Goal: Information Seeking & Learning: Check status

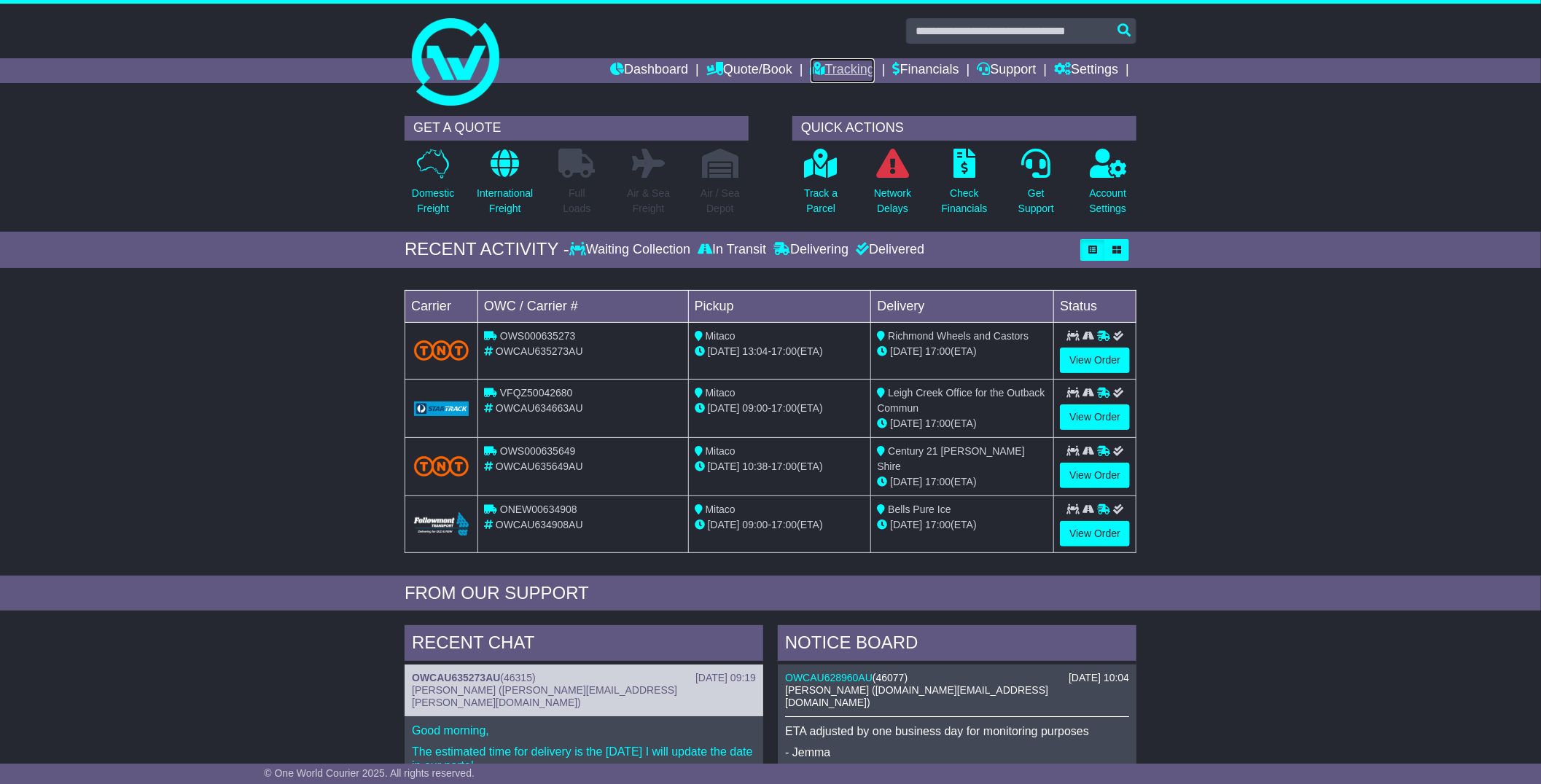
click at [819, 71] on link "Tracking" at bounding box center [842, 70] width 64 height 25
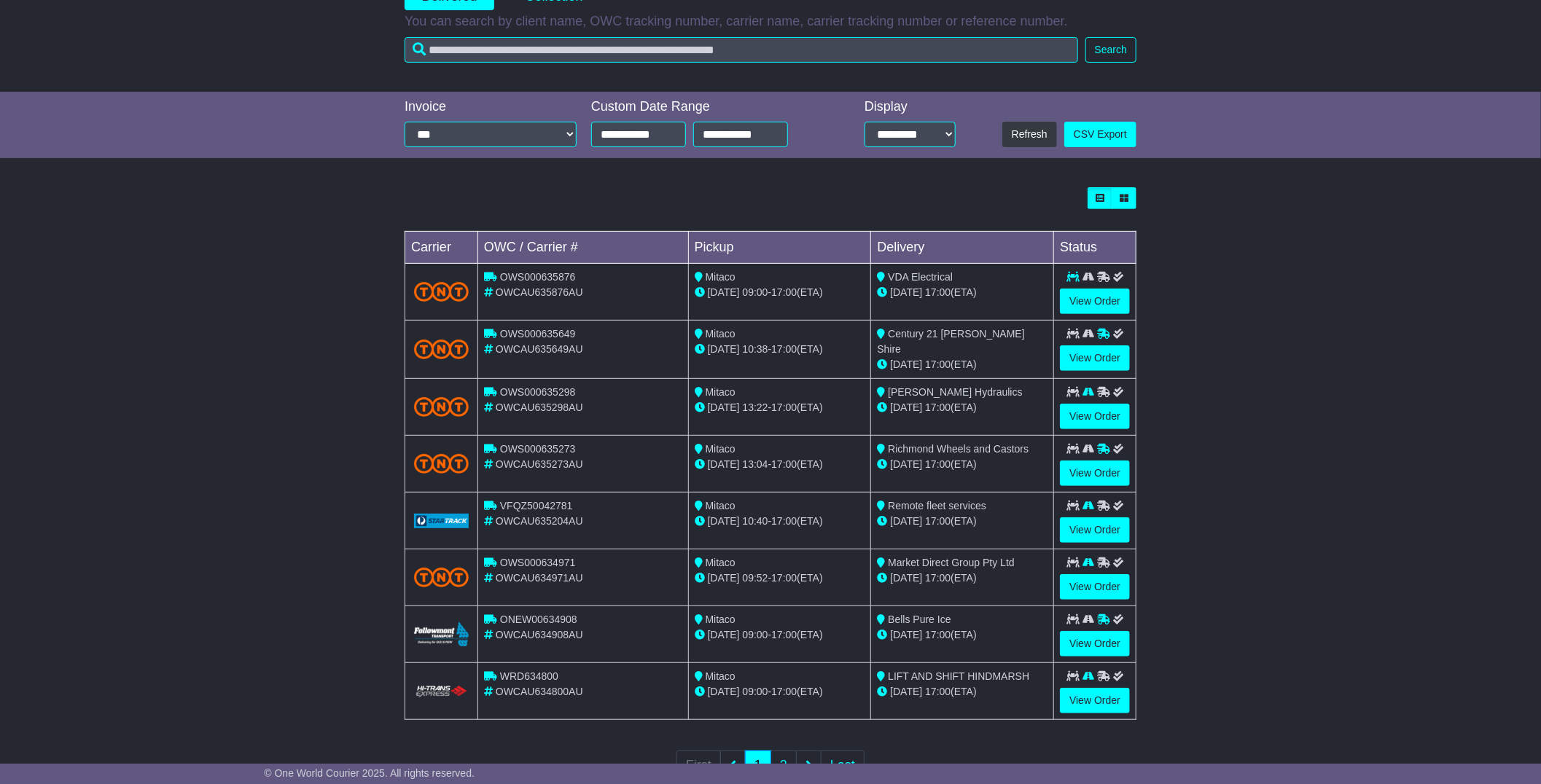
click at [534, 402] on span "OWCAU635298AU" at bounding box center [540, 408] width 88 height 12
copy span "OWCAU635298AU"
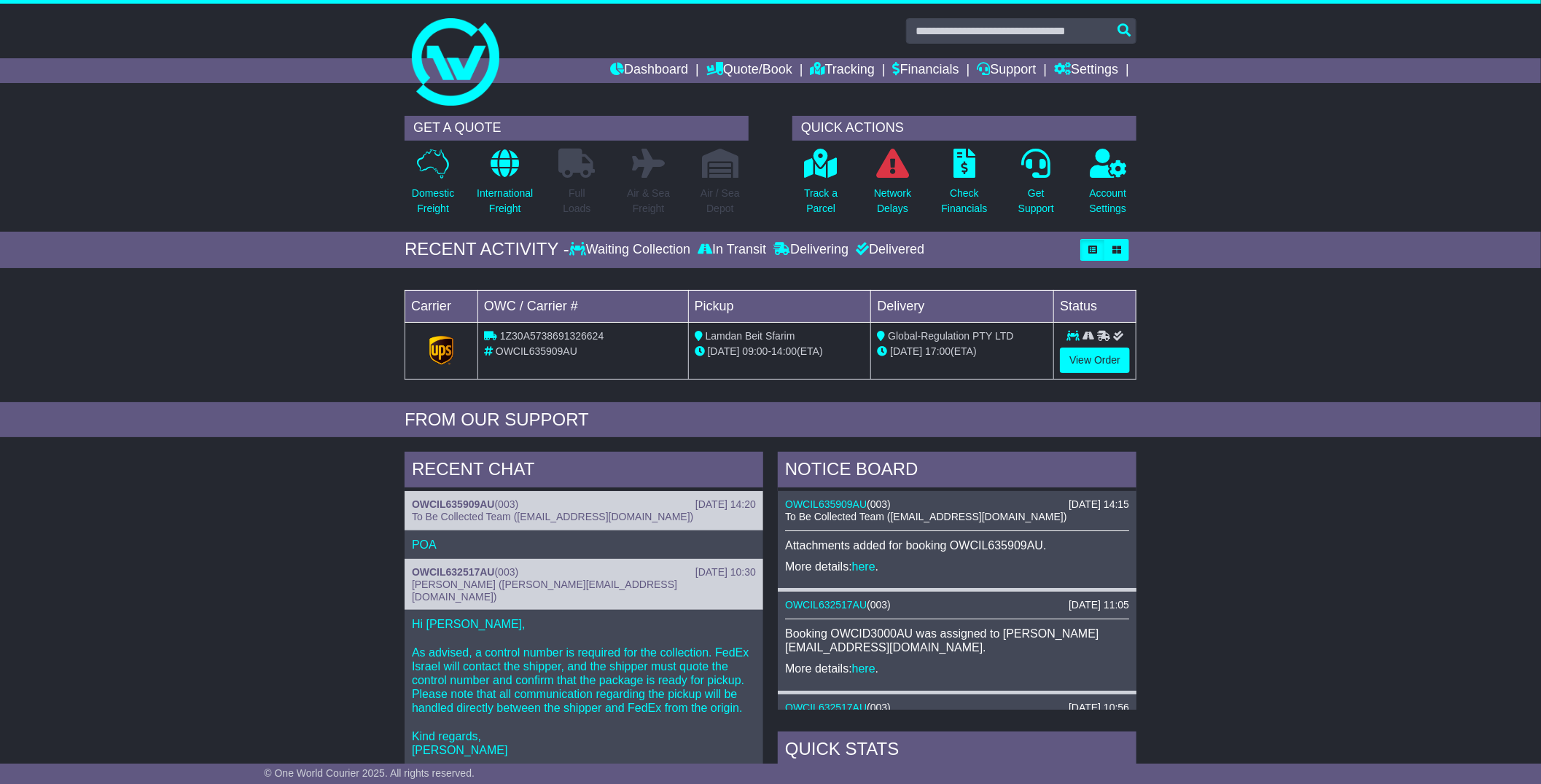
click at [542, 353] on span "OWCIL635909AU" at bounding box center [536, 351] width 81 height 12
copy span "OWCIL635909AU"
